Goal: Navigation & Orientation: Understand site structure

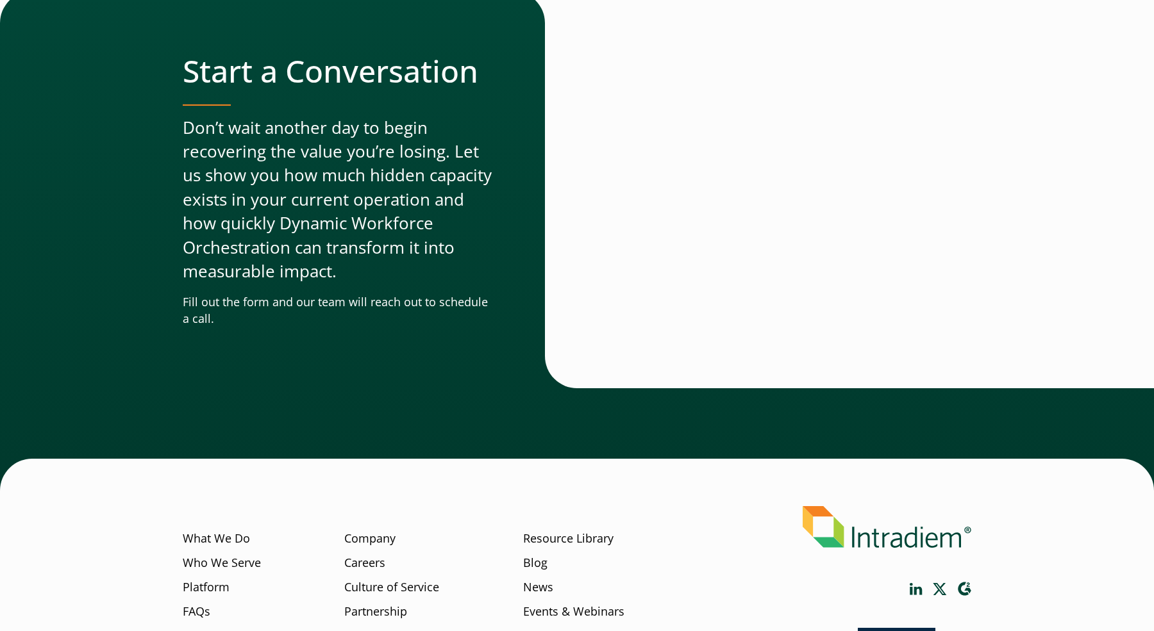
scroll to position [3844, 0]
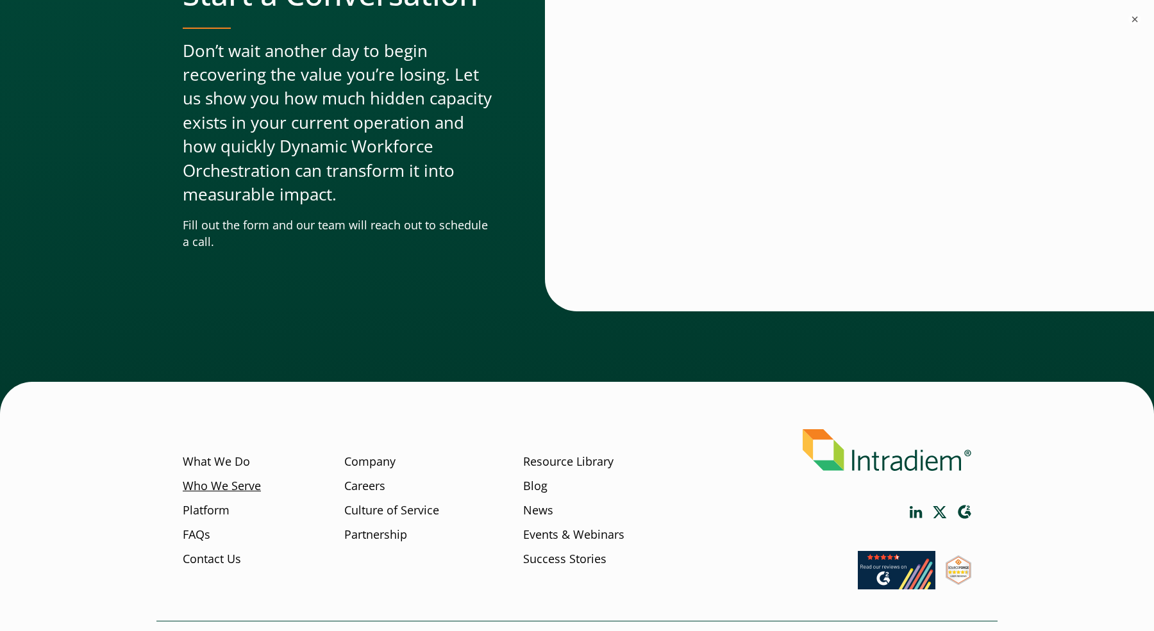
click at [254, 480] on link "Who We Serve" at bounding box center [222, 486] width 78 height 17
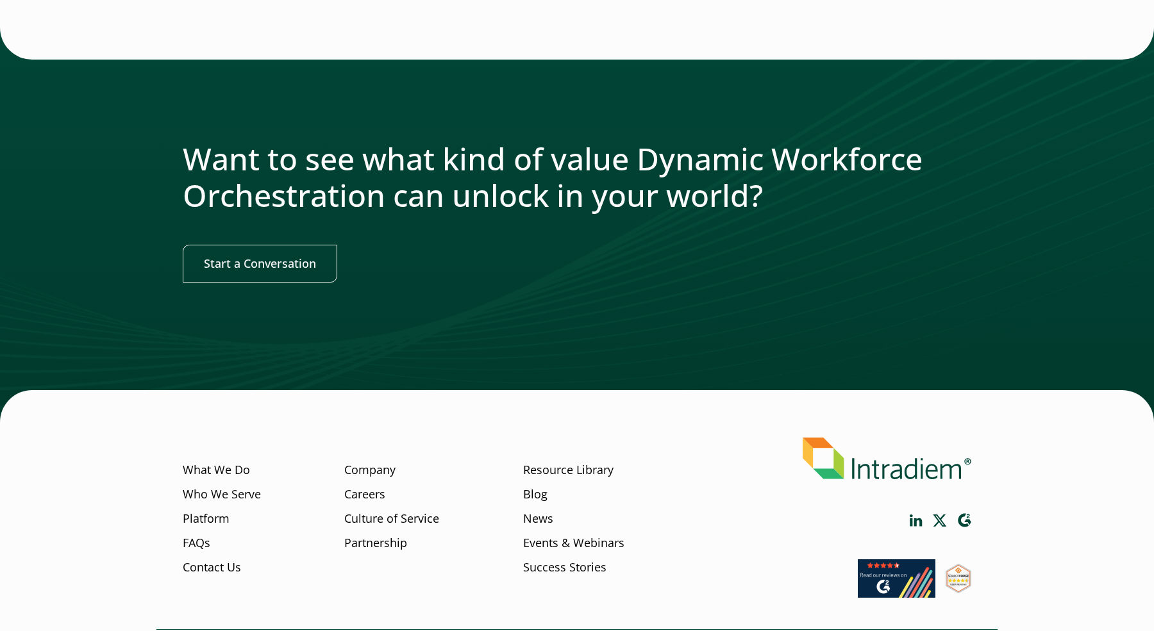
scroll to position [1412, 0]
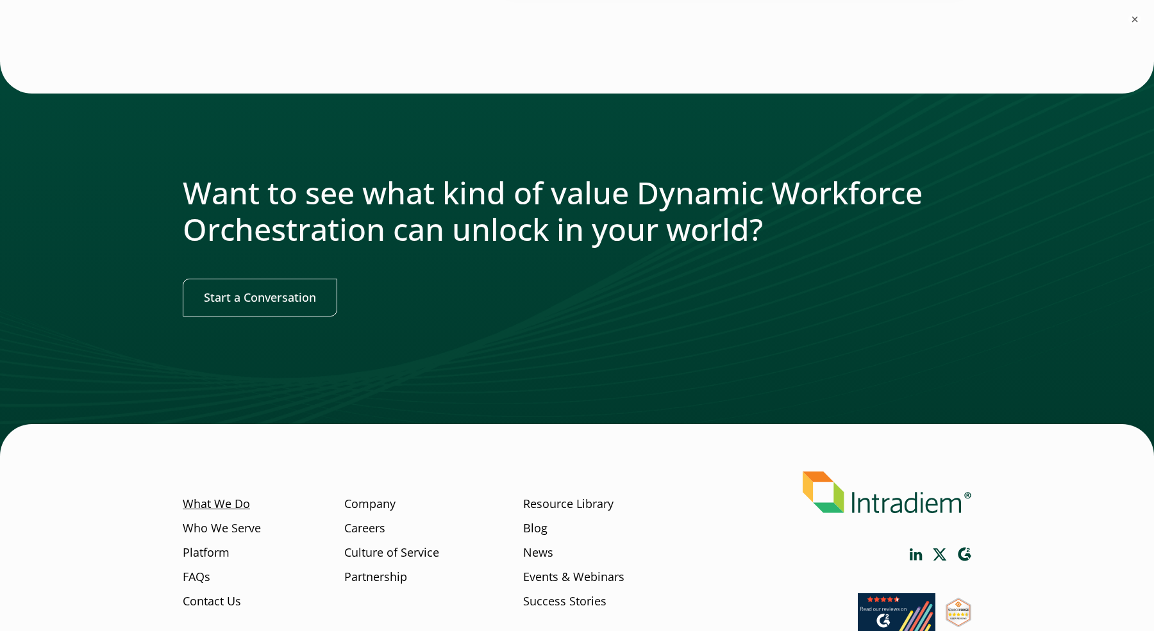
click at [237, 508] on link "What We Do" at bounding box center [216, 504] width 67 height 17
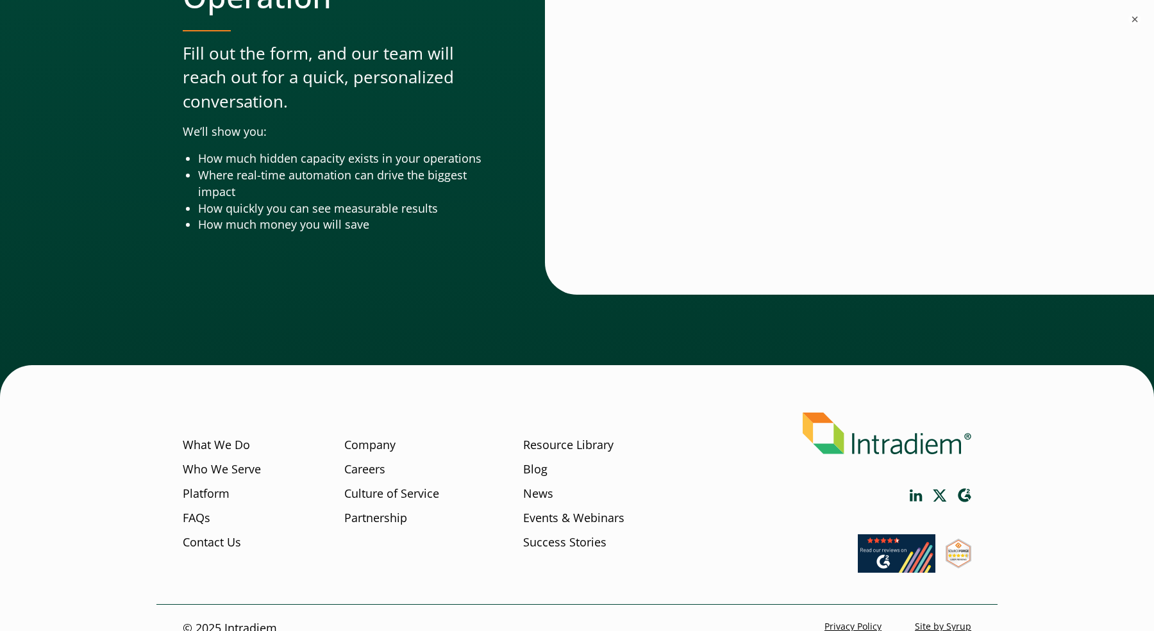
scroll to position [4217, 0]
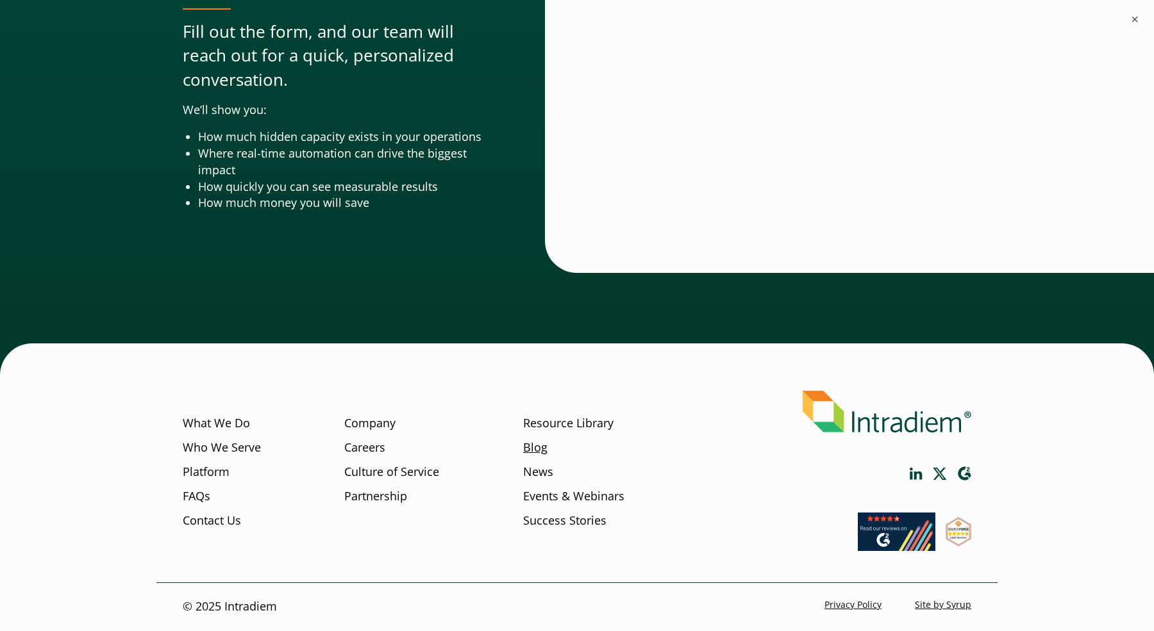
click at [537, 448] on link "Blog" at bounding box center [535, 448] width 24 height 17
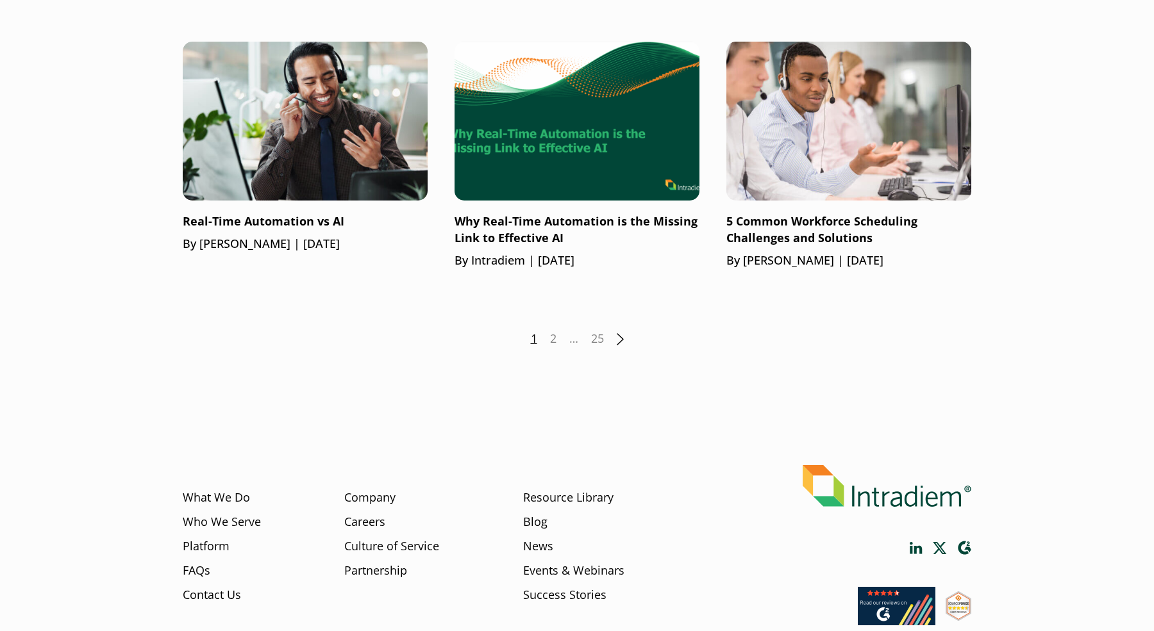
scroll to position [1800, 0]
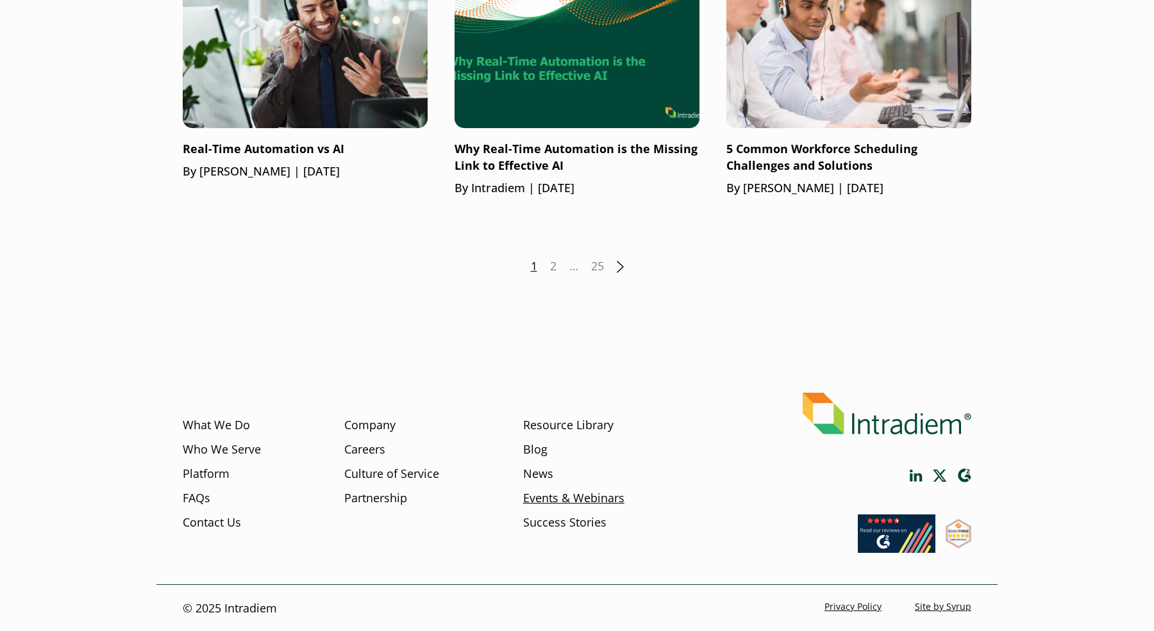
click at [554, 499] on link "Events & Webinars" at bounding box center [573, 498] width 101 height 17
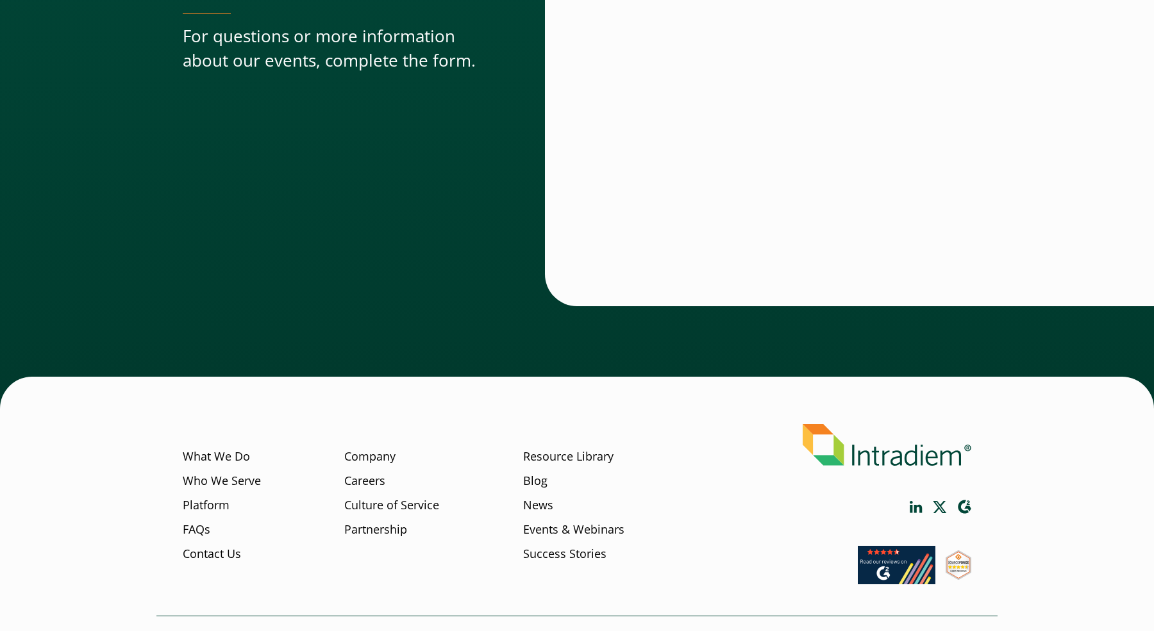
scroll to position [2065, 0]
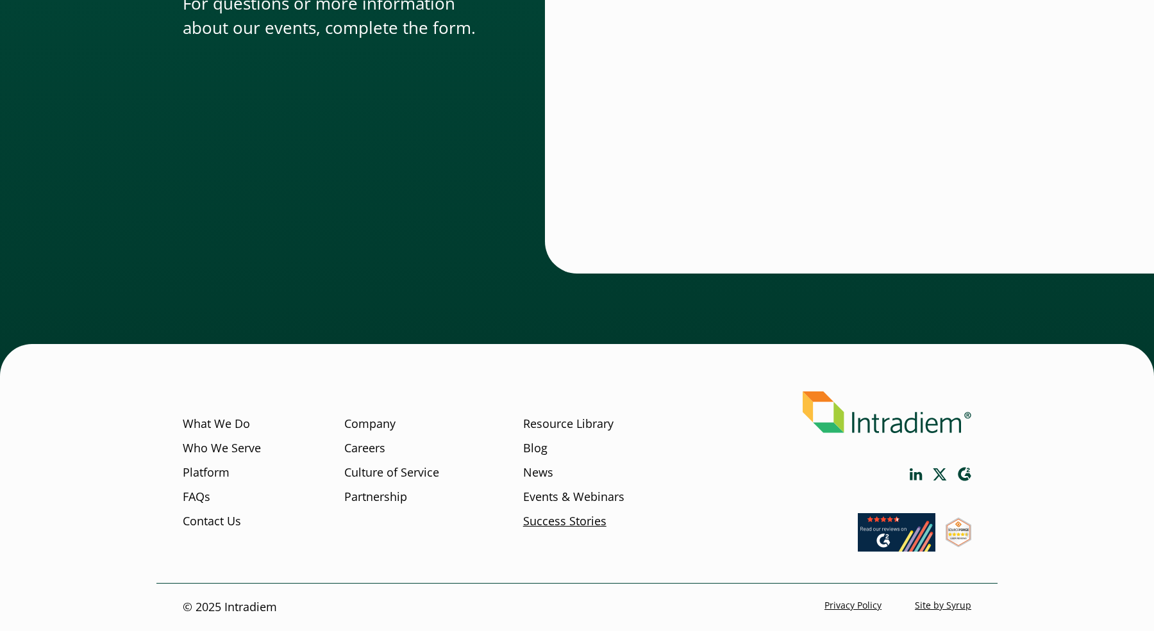
click at [561, 521] on link "Success Stories" at bounding box center [564, 521] width 83 height 17
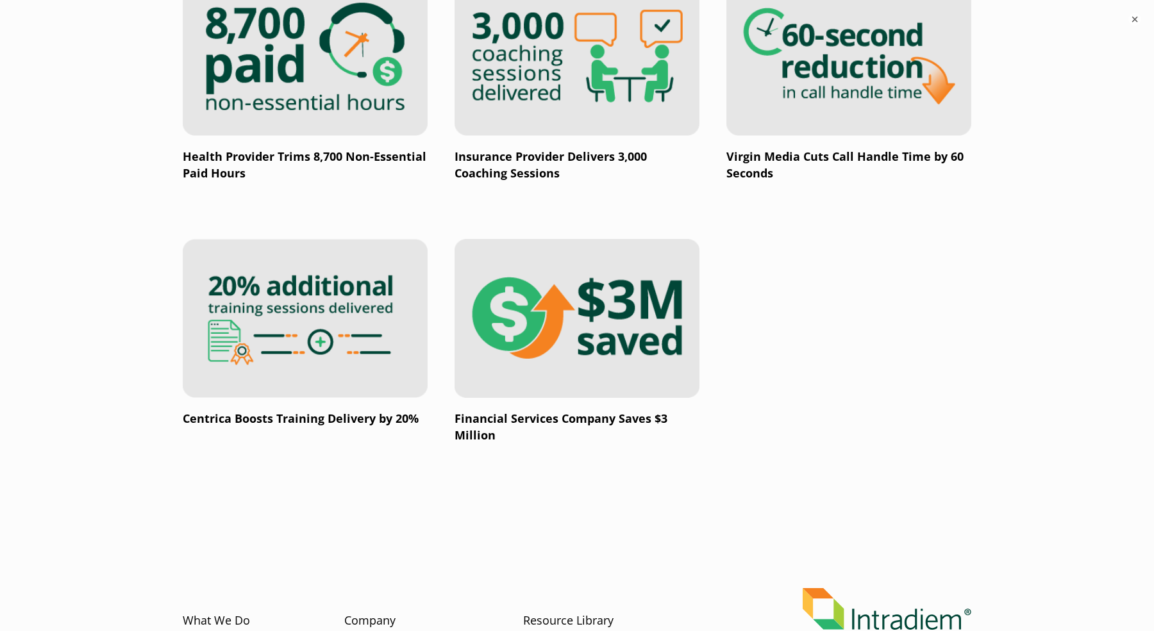
scroll to position [2370, 0]
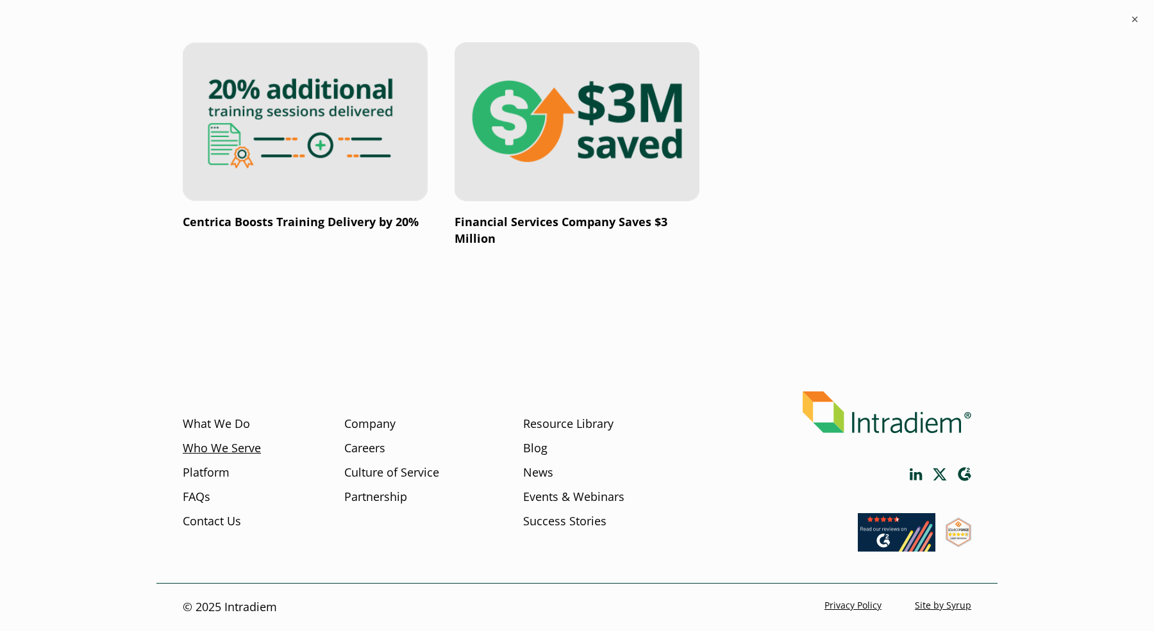
click at [231, 448] on link "Who We Serve" at bounding box center [222, 448] width 78 height 17
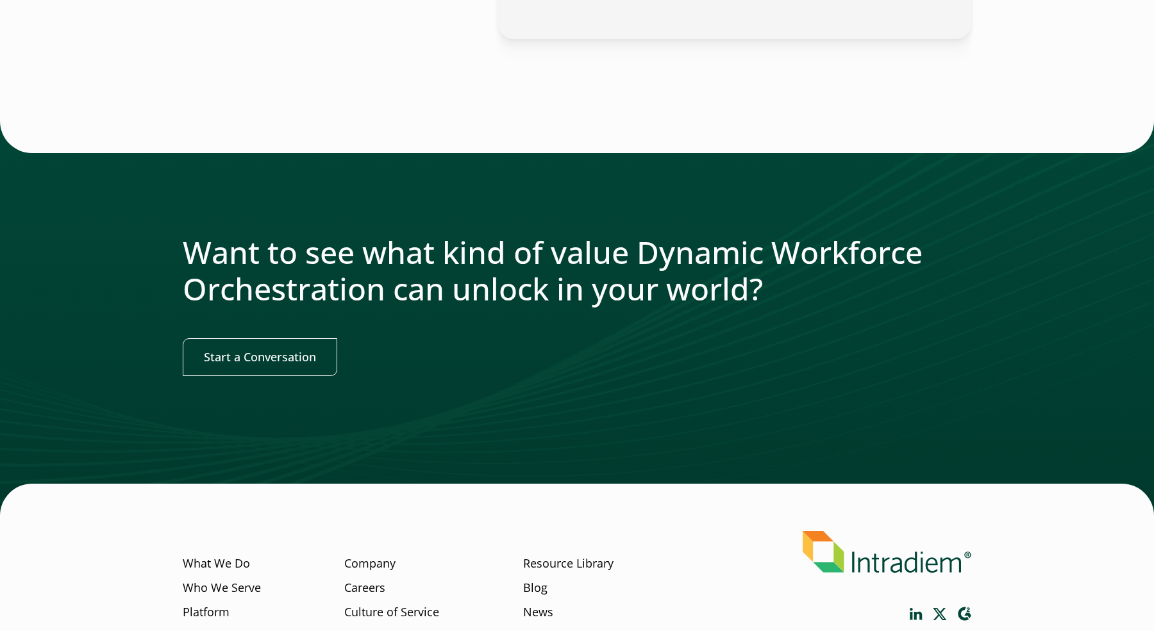
scroll to position [1449, 0]
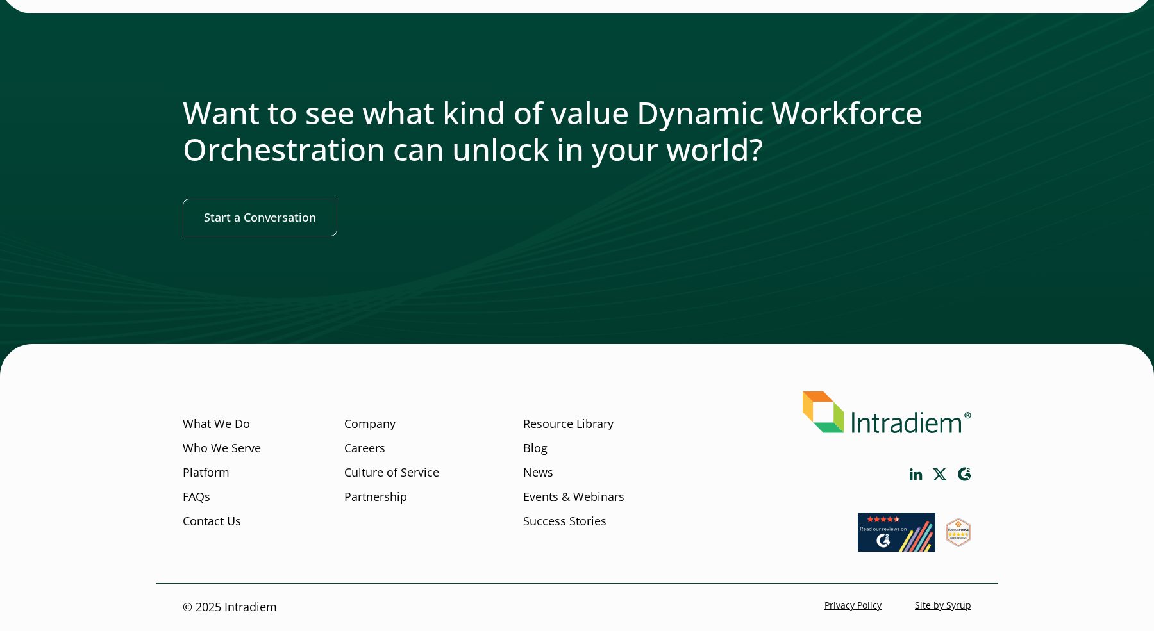
click at [206, 492] on link "FAQs" at bounding box center [197, 497] width 28 height 17
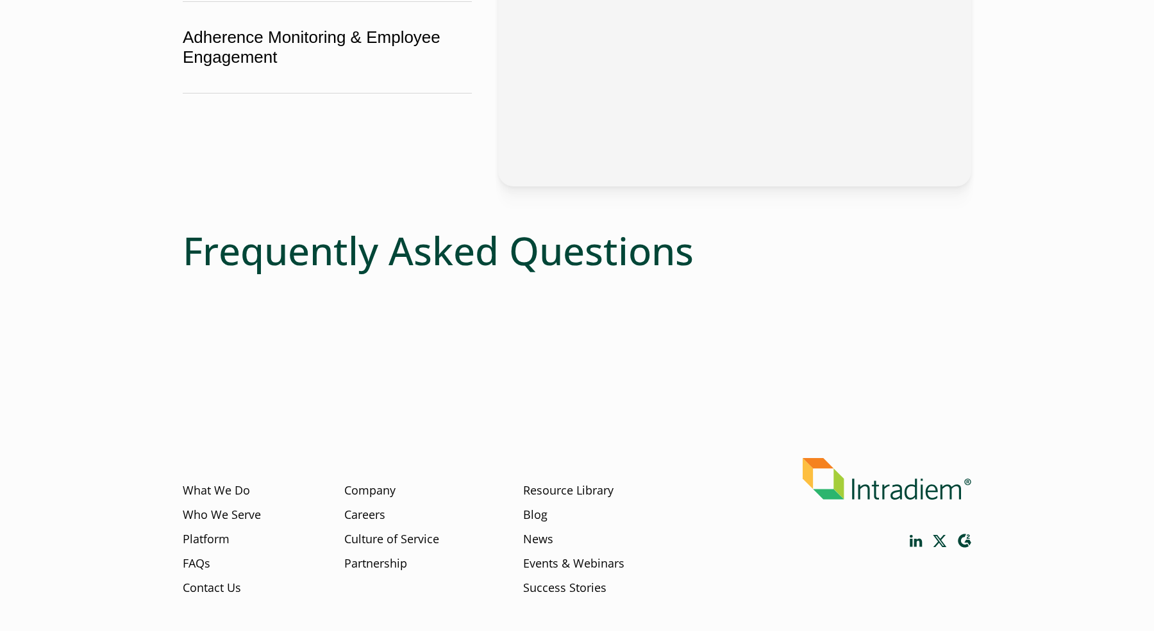
scroll to position [556, 0]
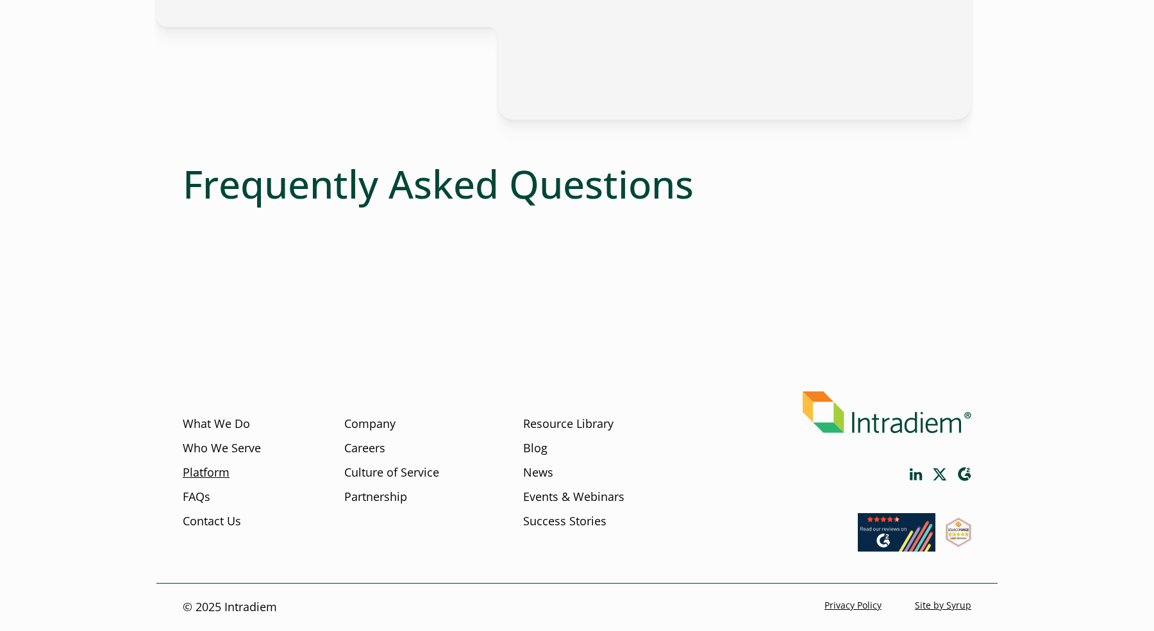
click at [212, 475] on link "Platform" at bounding box center [206, 473] width 47 height 17
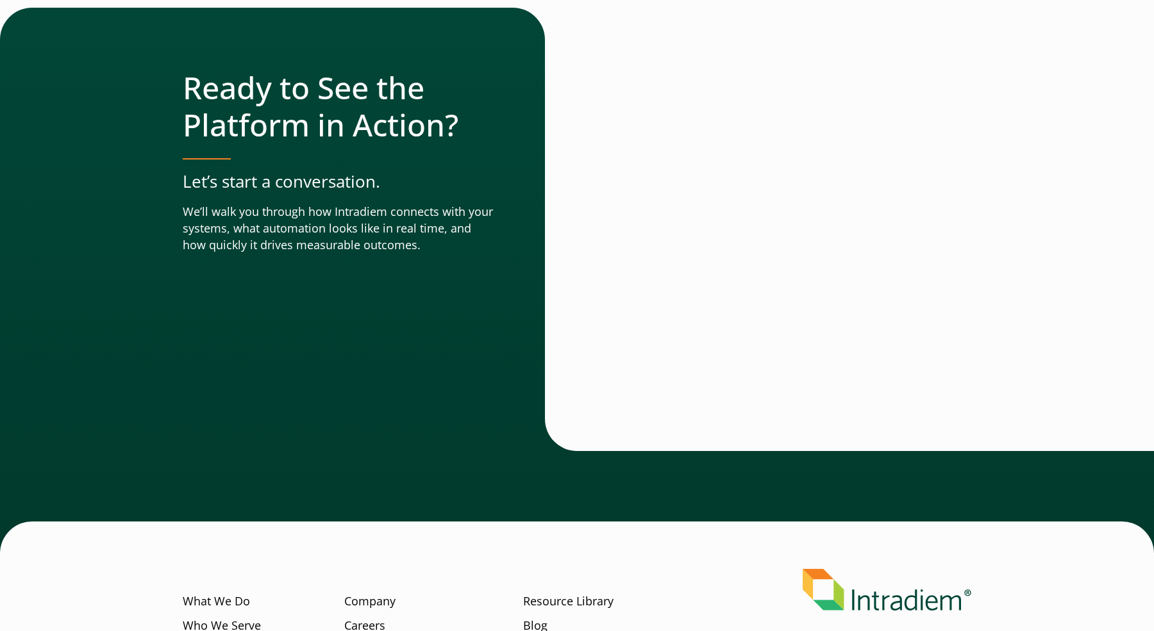
scroll to position [4524, 0]
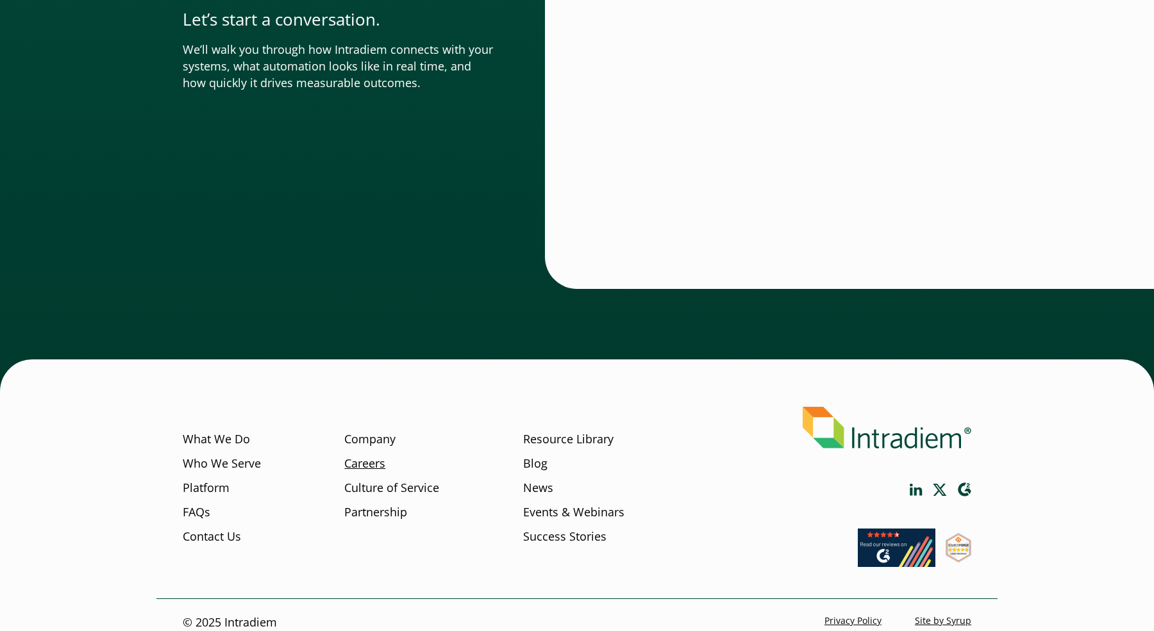
click at [365, 456] on link "Careers" at bounding box center [364, 464] width 41 height 17
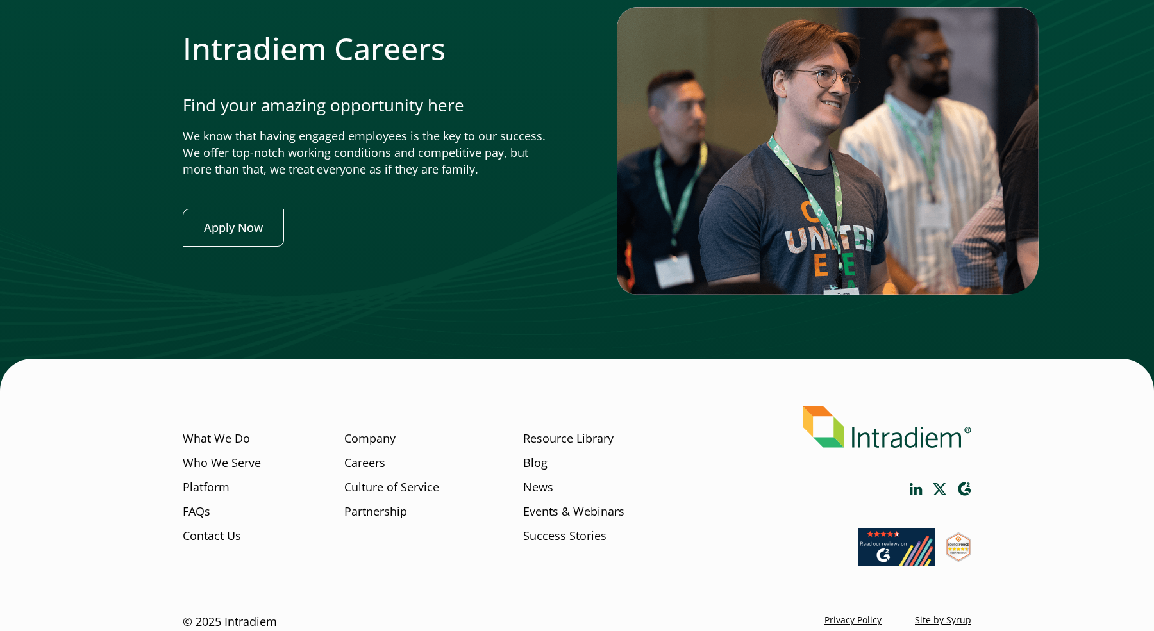
scroll to position [4985, 0]
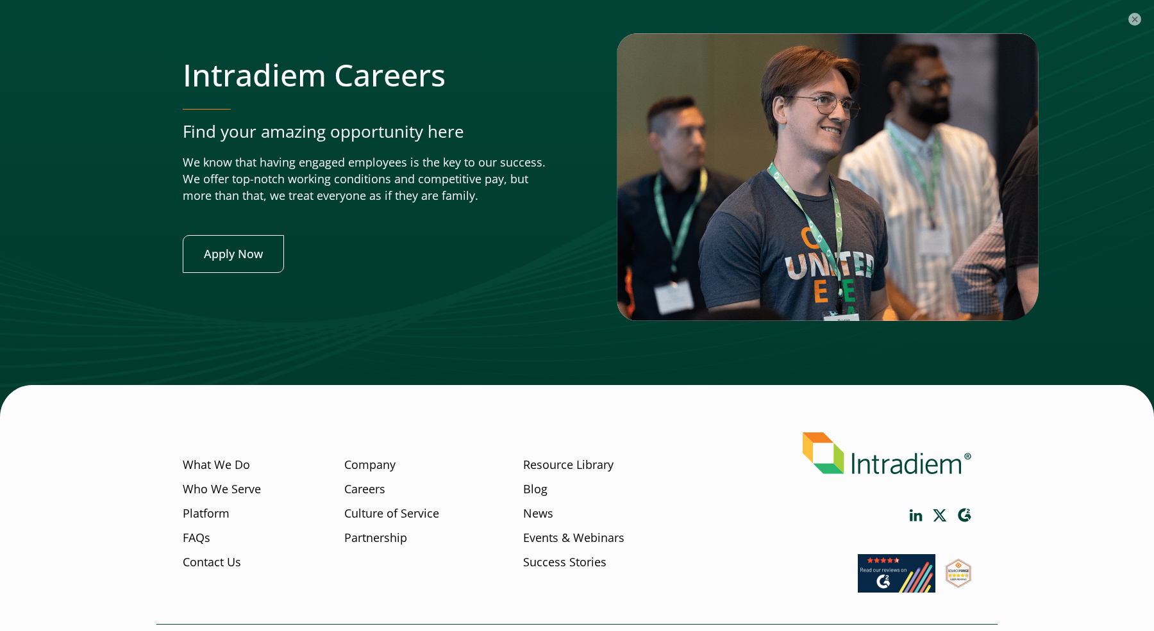
click at [376, 442] on li "Company Careers Culture of Service Partnership" at bounding box center [396, 506] width 105 height 146
click at [379, 466] on link "Company" at bounding box center [369, 465] width 51 height 17
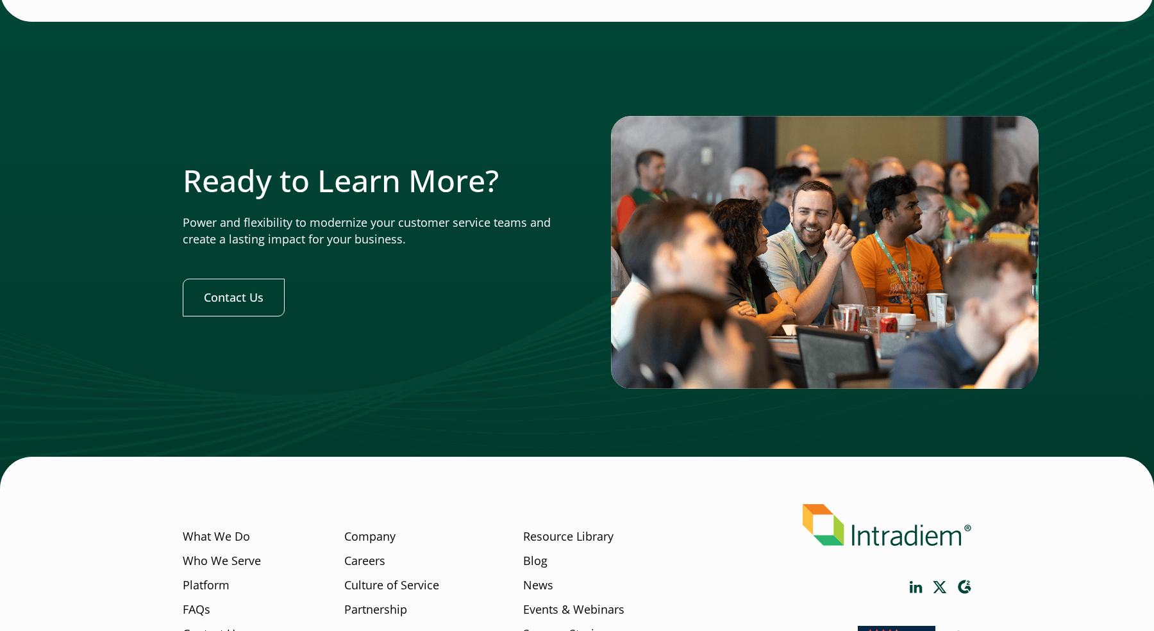
scroll to position [3913, 0]
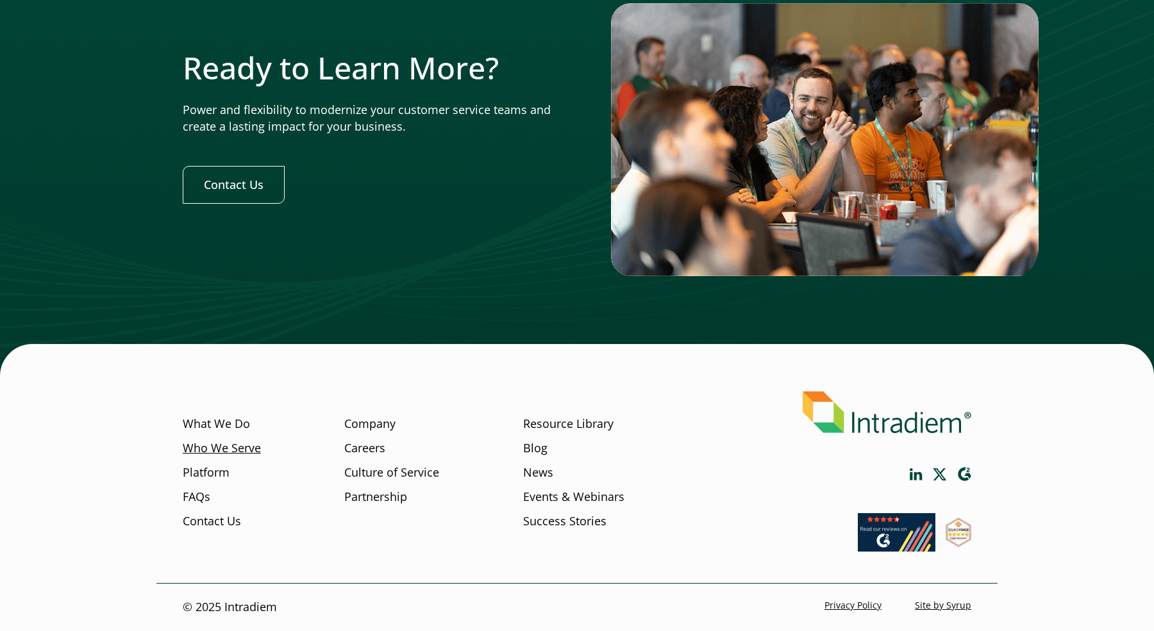
click at [217, 447] on link "Who We Serve" at bounding box center [222, 448] width 78 height 17
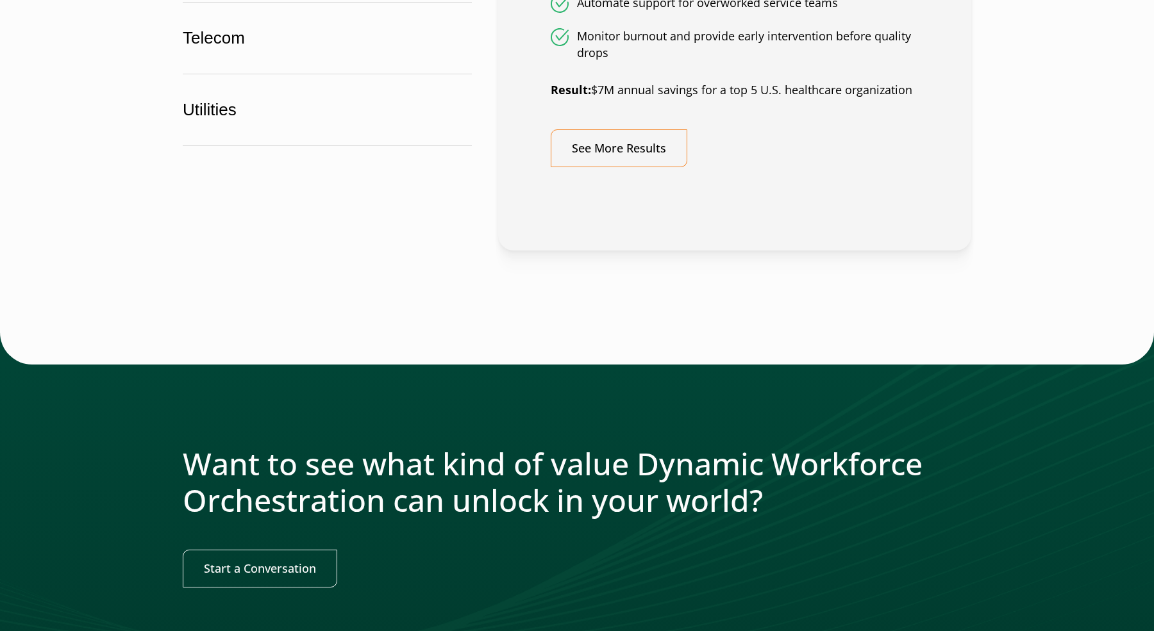
scroll to position [1454, 0]
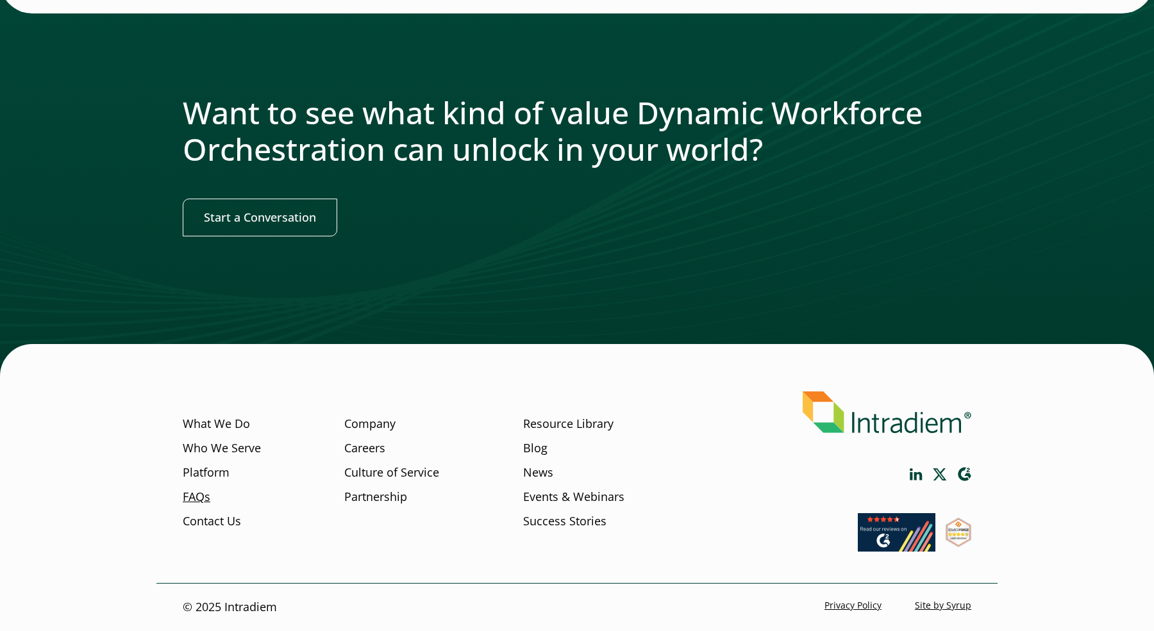
click at [199, 492] on link "FAQs" at bounding box center [197, 496] width 28 height 17
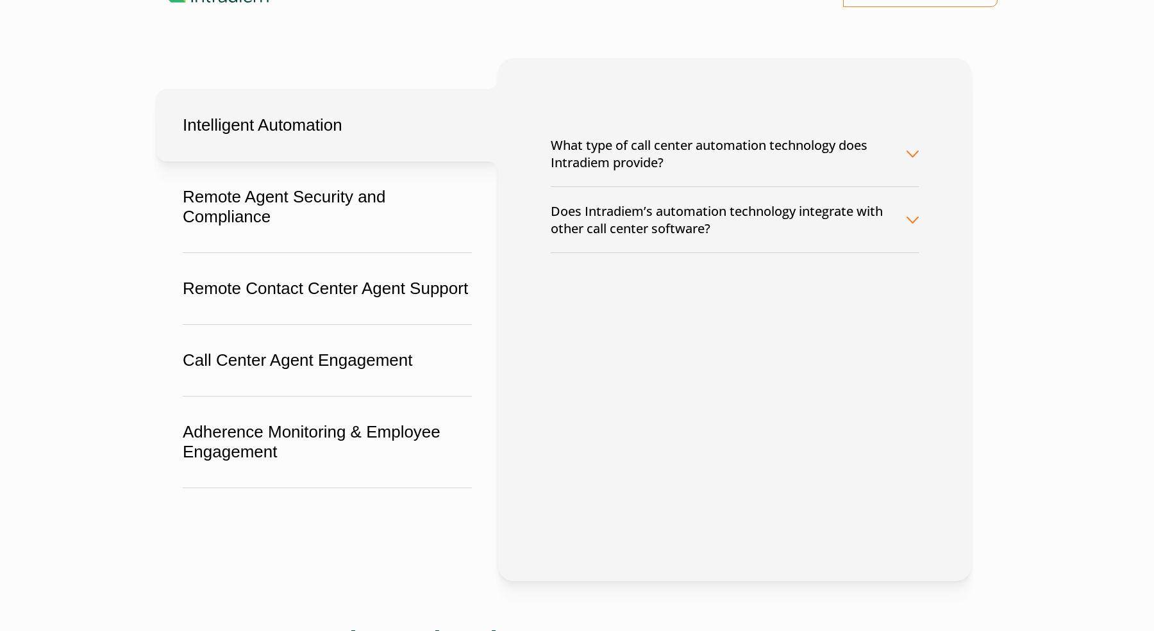
scroll to position [556, 0]
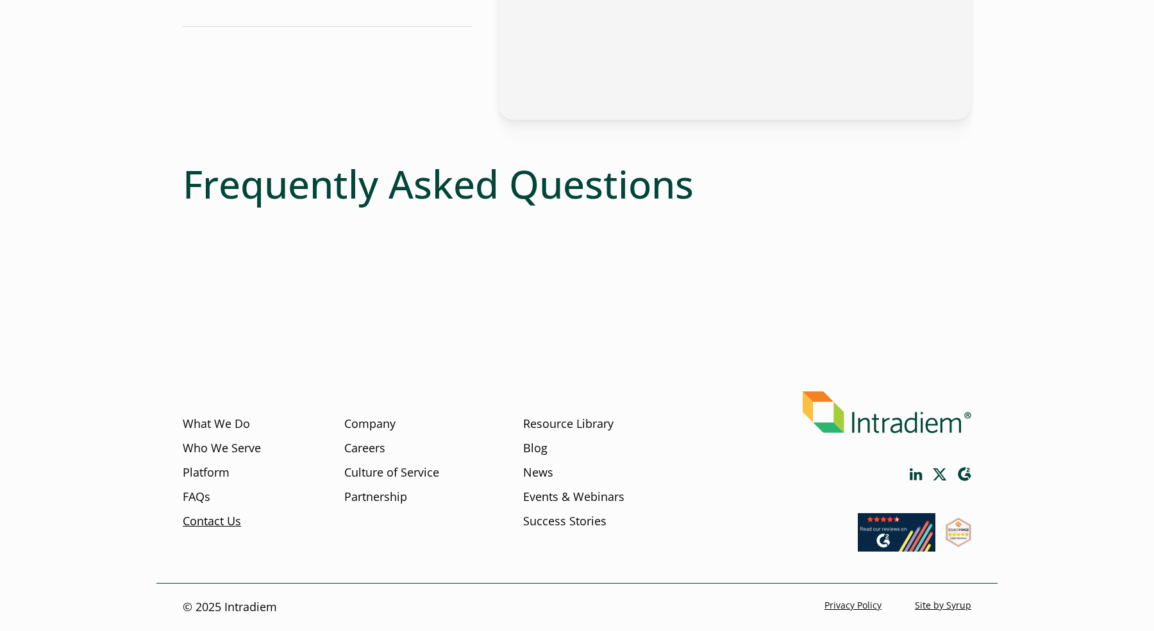
click at [225, 524] on link "Contact Us" at bounding box center [212, 521] width 58 height 17
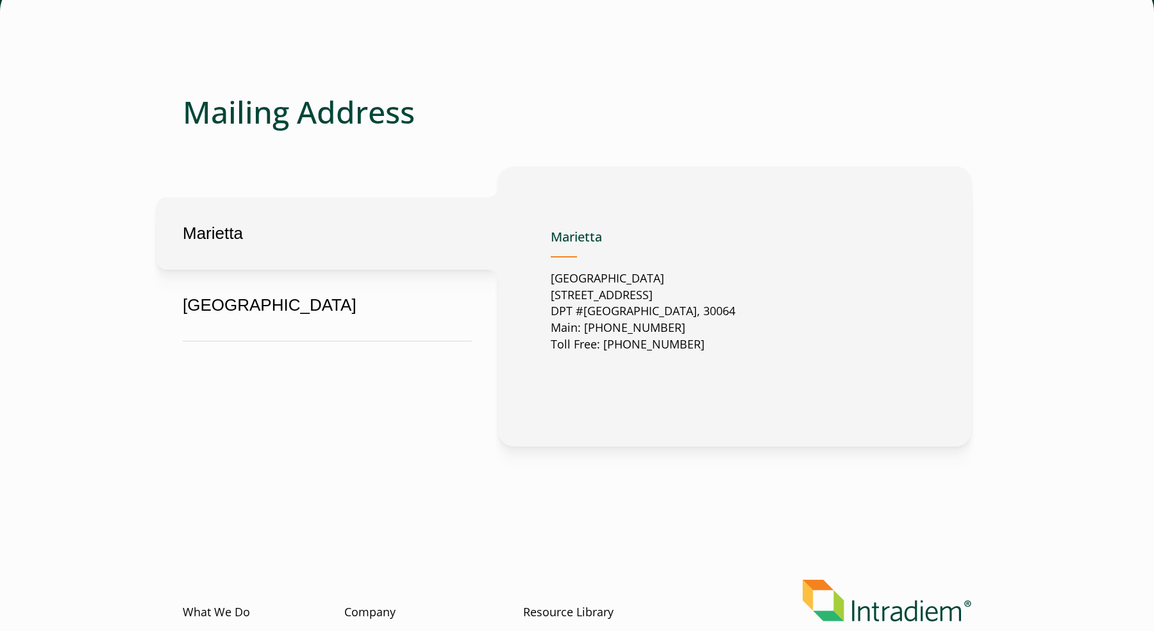
scroll to position [731, 0]
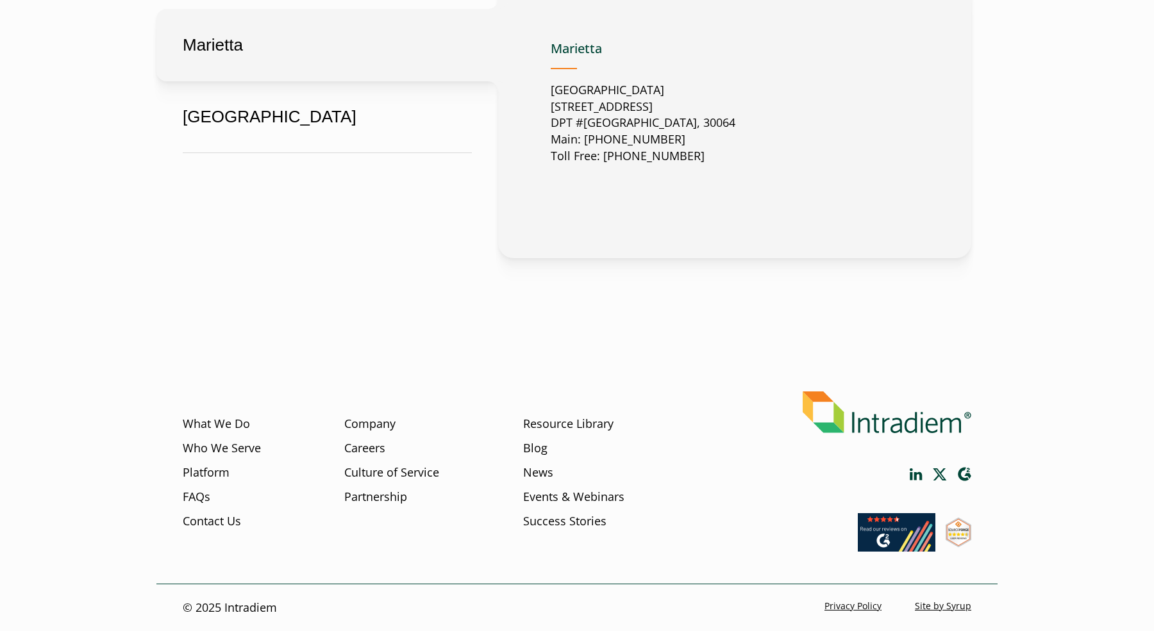
click at [201, 433] on li "What We Do" at bounding box center [222, 428] width 78 height 24
click at [198, 429] on link "What We Do" at bounding box center [216, 424] width 67 height 17
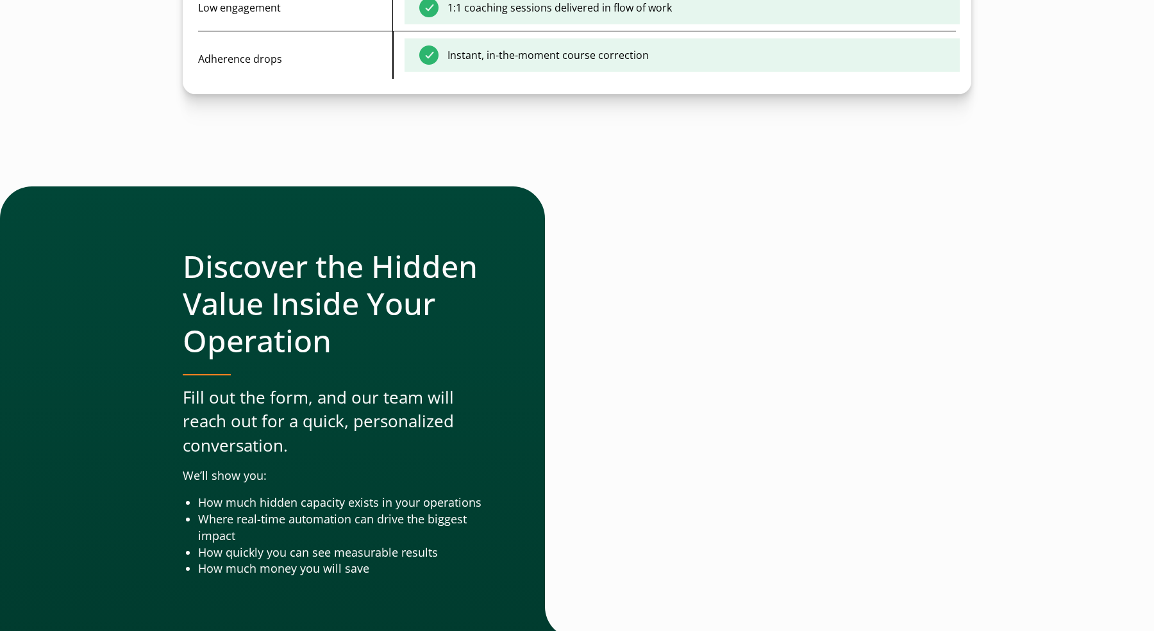
scroll to position [4179, 0]
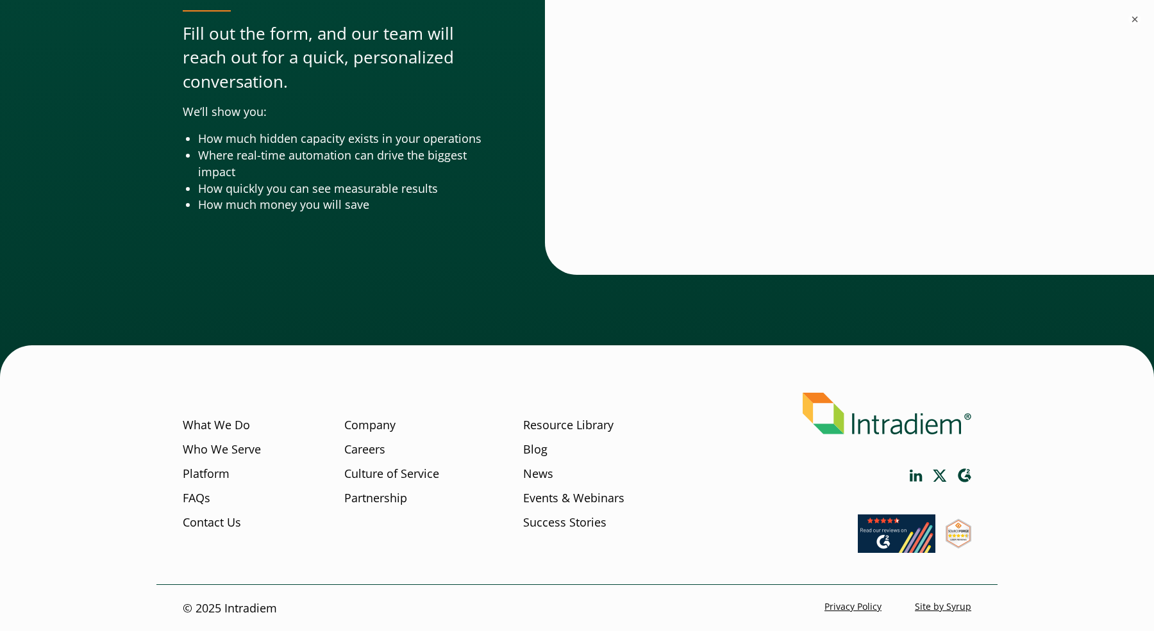
click at [858, 435] on img at bounding box center [887, 414] width 169 height 42
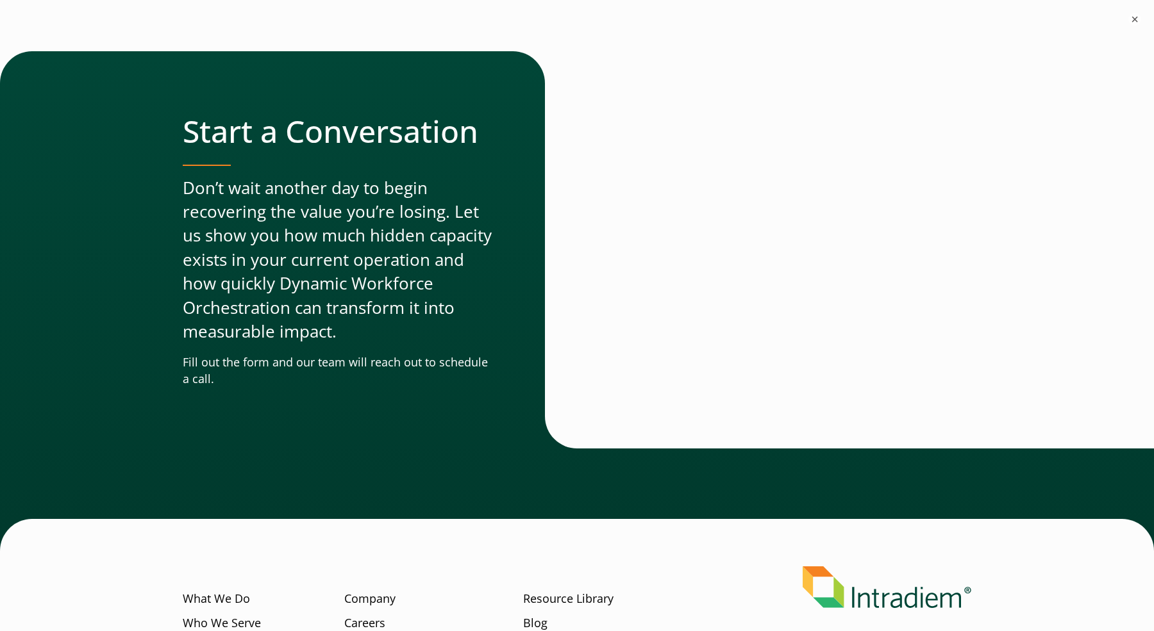
scroll to position [3883, 0]
